Goal: Task Accomplishment & Management: Manage account settings

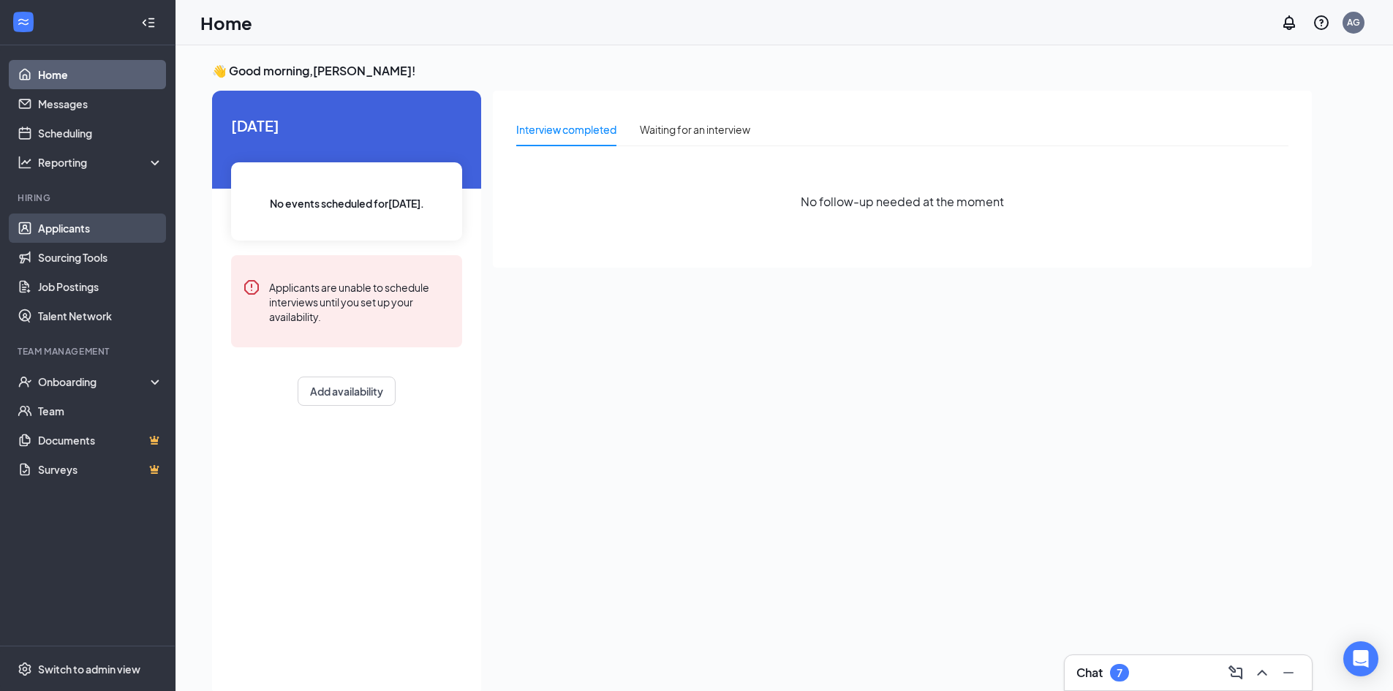
click at [85, 225] on link "Applicants" at bounding box center [100, 228] width 125 height 29
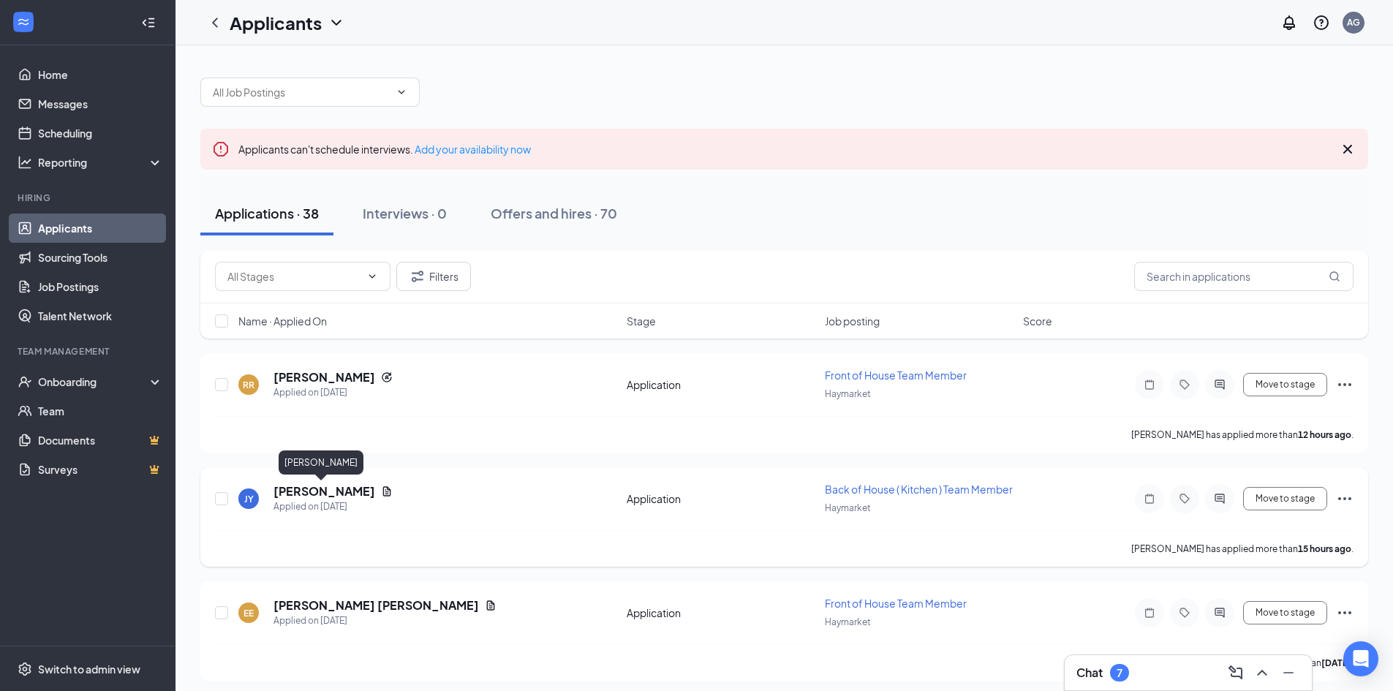
click at [328, 488] on h5 "[PERSON_NAME]" at bounding box center [325, 491] width 102 height 16
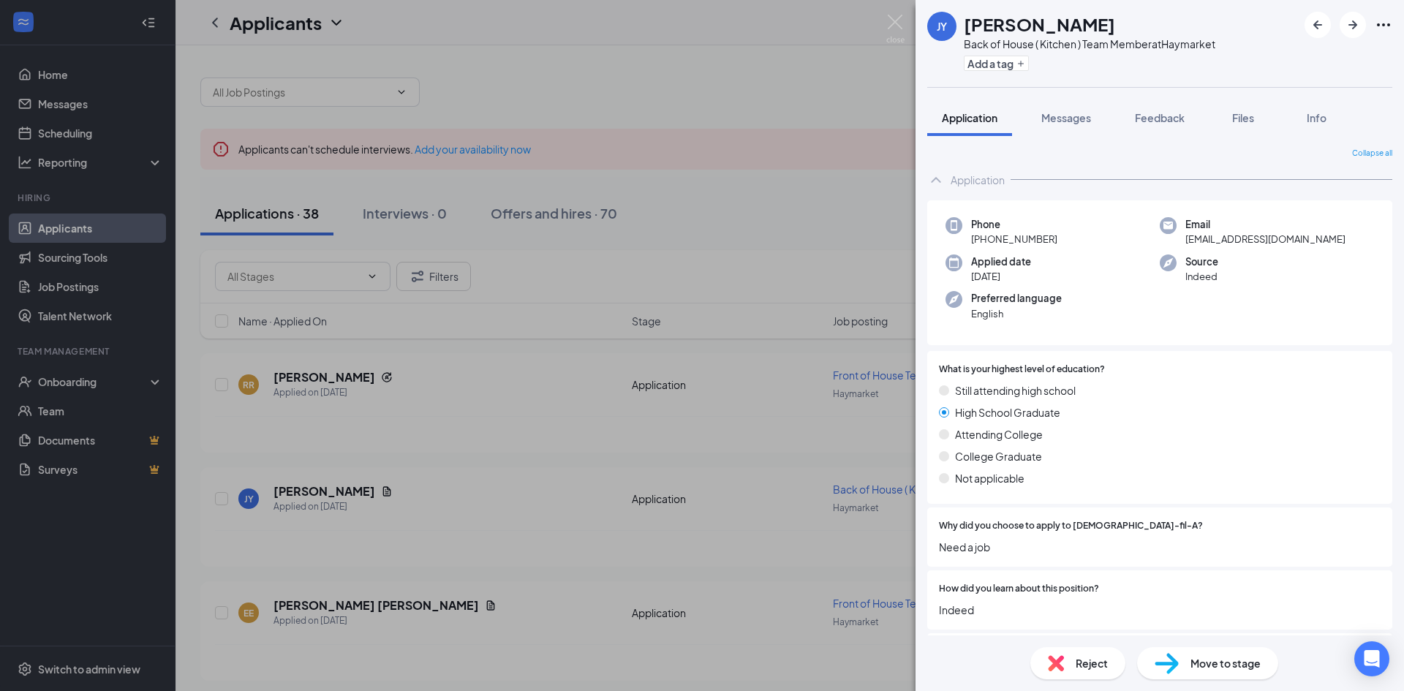
click at [1060, 663] on img at bounding box center [1056, 663] width 16 height 16
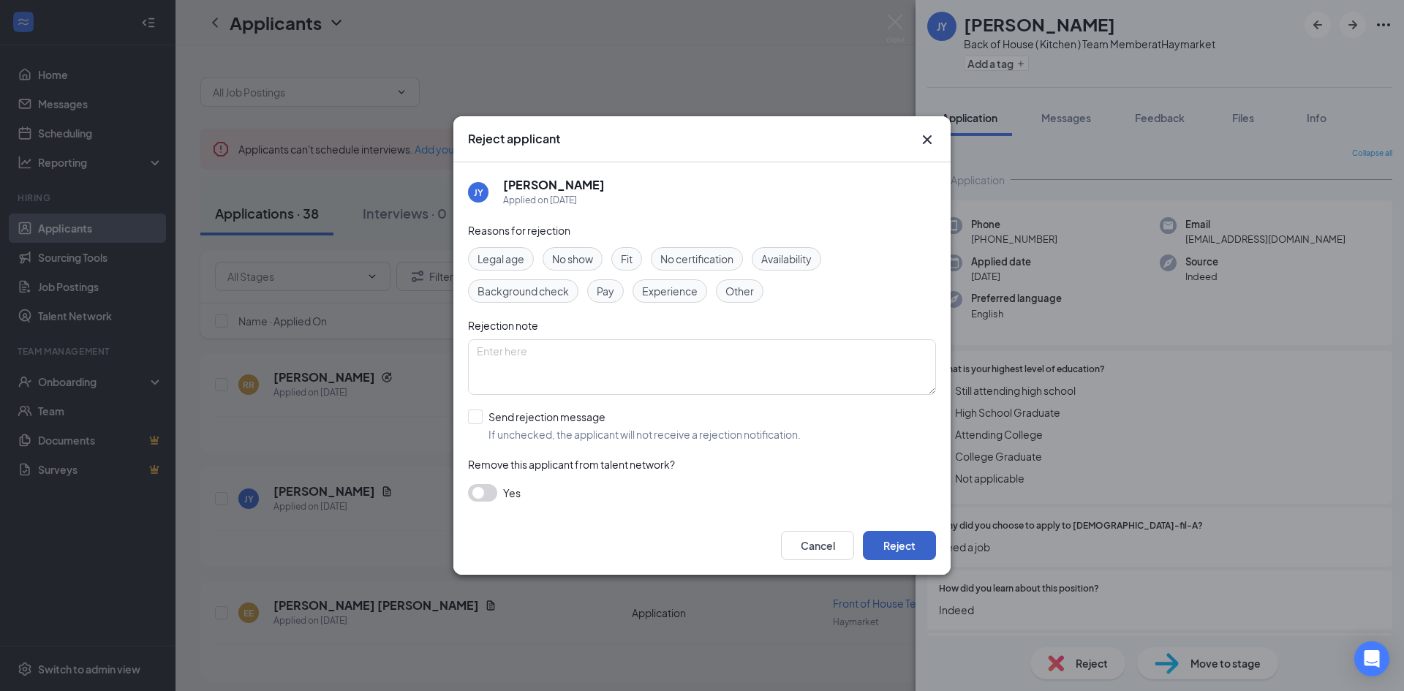
click at [923, 549] on button "Reject" at bounding box center [899, 545] width 73 height 29
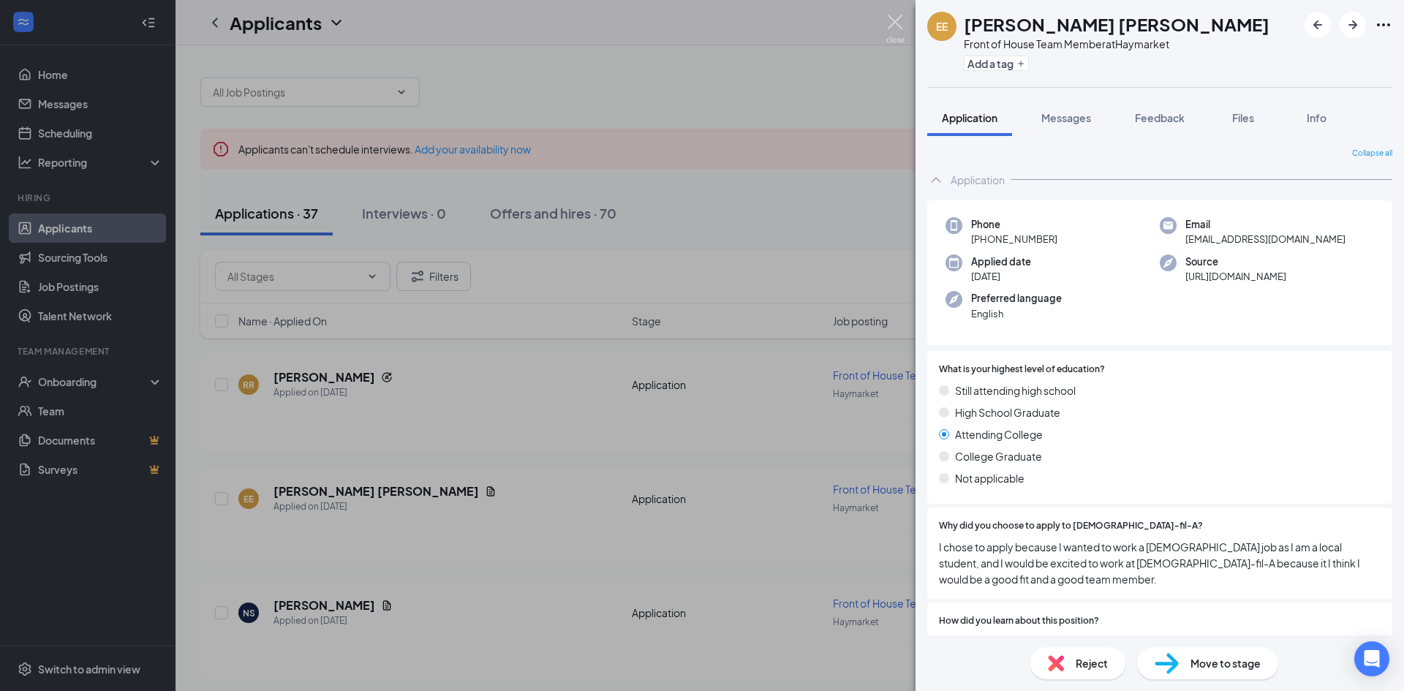
click at [895, 21] on img at bounding box center [895, 29] width 18 height 29
